Goal: Learn about a topic: Learn about a topic

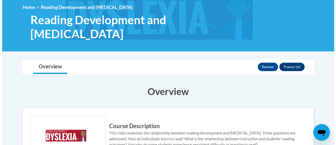
scroll to position [71, 0]
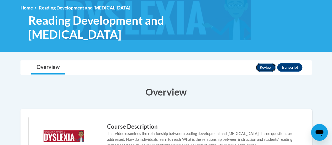
click at [259, 67] on button "Review" at bounding box center [265, 67] width 20 height 8
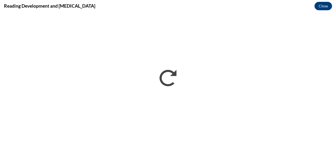
scroll to position [0, 0]
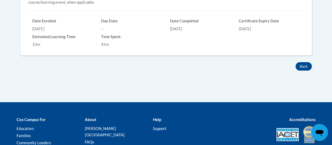
scroll to position [248, 0]
click at [301, 62] on button "Back" at bounding box center [303, 66] width 16 height 8
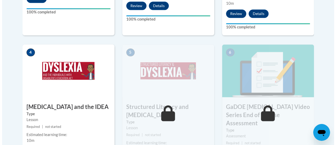
scroll to position [324, 0]
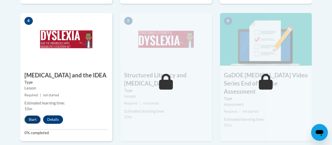
click at [29, 119] on button "Start" at bounding box center [32, 119] width 16 height 8
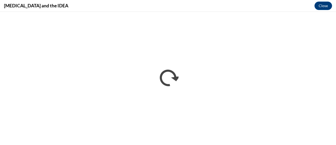
scroll to position [0, 0]
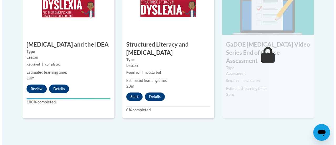
scroll to position [353, 0]
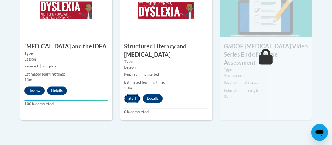
click at [137, 97] on button "Start" at bounding box center [132, 98] width 16 height 8
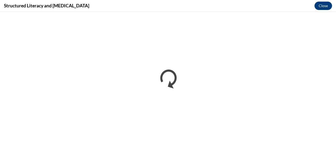
scroll to position [0, 0]
